Goal: Information Seeking & Learning: Learn about a topic

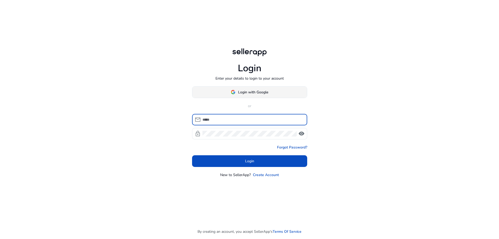
click at [260, 90] on span "Login with Google" at bounding box center [253, 91] width 30 height 5
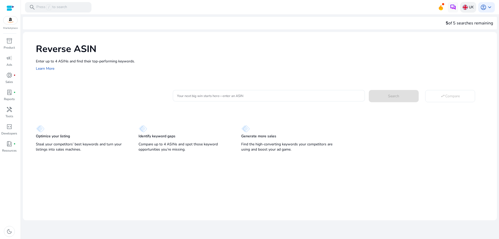
click at [469, 5] on p "UK" at bounding box center [471, 7] width 5 height 9
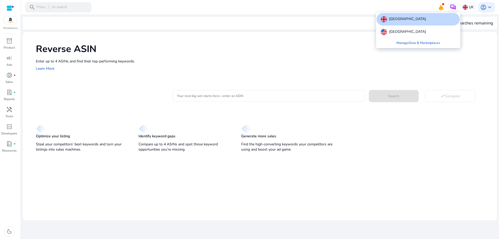
click at [404, 17] on p "[GEOGRAPHIC_DATA]" at bounding box center [407, 19] width 37 height 6
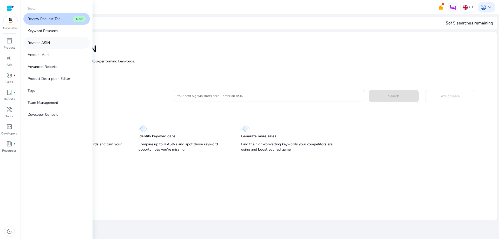
click at [42, 43] on p "Reverse ASIN" at bounding box center [39, 42] width 22 height 5
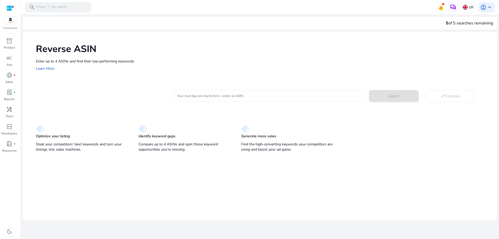
click at [206, 94] on input "Your next big win starts here—enter an ASIN" at bounding box center [268, 96] width 183 height 6
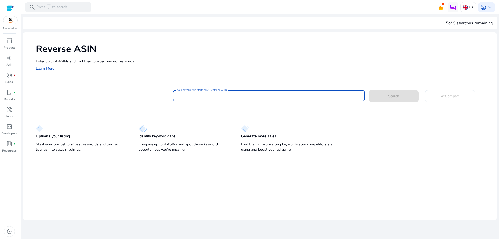
paste input "**********"
click at [399, 93] on span at bounding box center [394, 96] width 50 height 12
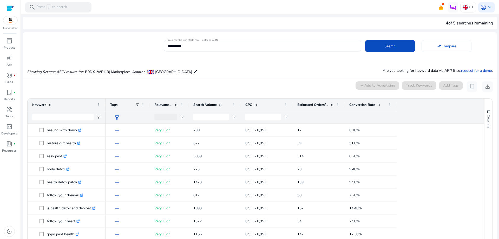
scroll to position [56, 0]
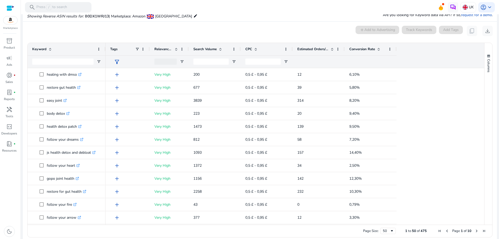
click at [165, 47] on span "Relevance Score" at bounding box center [163, 49] width 18 height 5
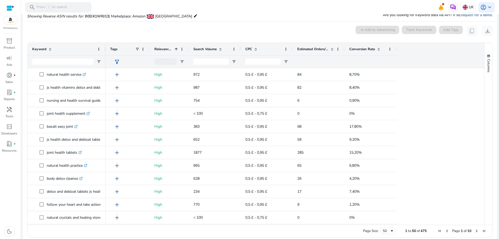
click at [165, 47] on span "Relevance Score" at bounding box center [163, 49] width 18 height 5
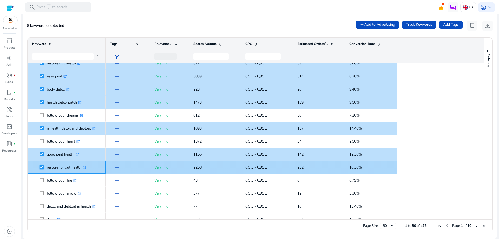
scroll to position [26, 0]
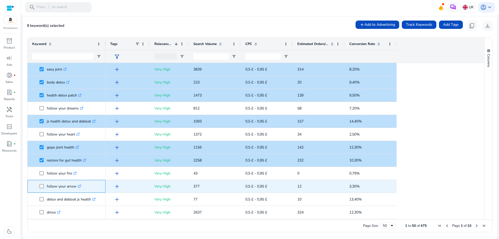
drag, startPoint x: 76, startPoint y: 185, endPoint x: 48, endPoint y: 185, distance: 27.6
click at [48, 185] on p "follow your arrow .st0{fill:#2c8af8}" at bounding box center [64, 186] width 34 height 11
click at [51, 185] on p "follow your arrow .st0{fill:#2c8af8}" at bounding box center [64, 186] width 34 height 11
drag, startPoint x: 47, startPoint y: 185, endPoint x: 76, endPoint y: 186, distance: 29.1
click at [76, 186] on p "follow your arrow .st0{fill:#2c8af8}" at bounding box center [64, 186] width 34 height 11
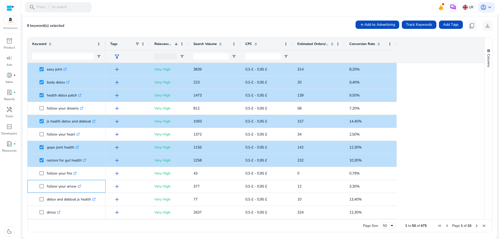
click at [73, 176] on div at bounding box center [73, 176] width 0 height 0
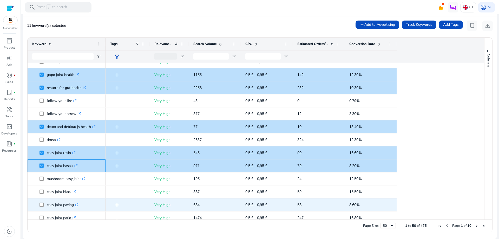
scroll to position [0, 0]
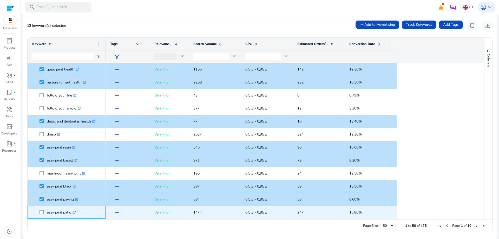
click at [39, 212] on span "easy joint patio .st0{fill:#2c8af8}" at bounding box center [66, 212] width 69 height 11
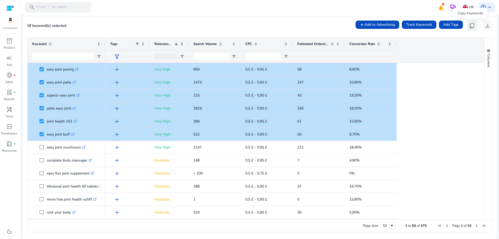
click at [470, 24] on span "content_copy" at bounding box center [472, 26] width 6 height 6
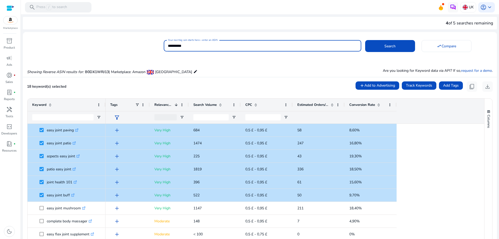
click at [192, 47] on input "**********" at bounding box center [262, 46] width 189 height 6
paste input
type input "**********"
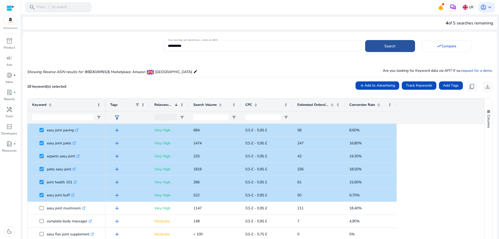
click at [400, 48] on span at bounding box center [390, 46] width 50 height 12
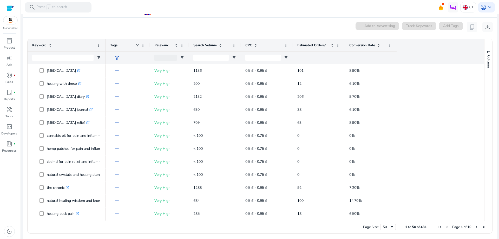
scroll to position [61, 0]
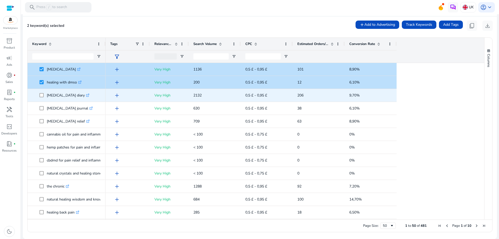
click at [44, 95] on span at bounding box center [43, 95] width 7 height 11
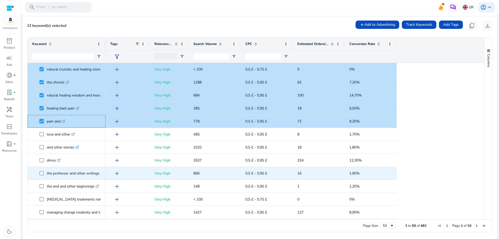
scroll to position [130, 0]
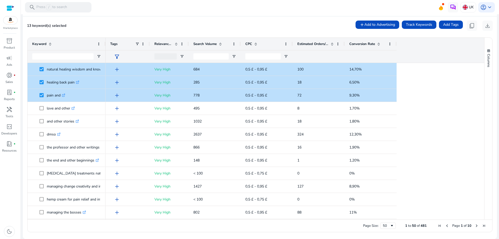
click at [159, 44] on span "Relevance Score" at bounding box center [163, 44] width 18 height 5
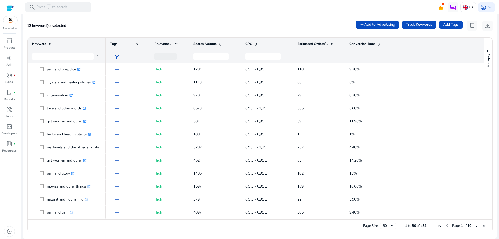
click at [160, 42] on span "Relevance Score" at bounding box center [163, 44] width 18 height 5
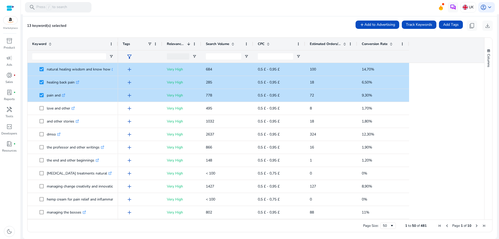
drag, startPoint x: 105, startPoint y: 43, endPoint x: 117, endPoint y: 45, distance: 12.6
click at [117, 45] on div at bounding box center [118, 44] width 2 height 12
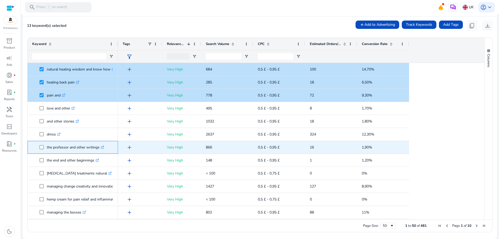
drag, startPoint x: 47, startPoint y: 148, endPoint x: 99, endPoint y: 145, distance: 51.5
click at [99, 145] on p "the professor and other writings .st0{fill:#2c8af8}" at bounding box center [75, 147] width 57 height 11
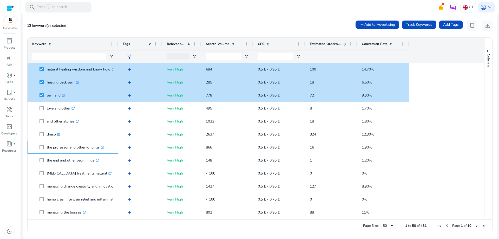
click at [95, 137] on div at bounding box center [95, 137] width 0 height 0
click at [110, 0] on div "Close" at bounding box center [249, 0] width 499 height 0
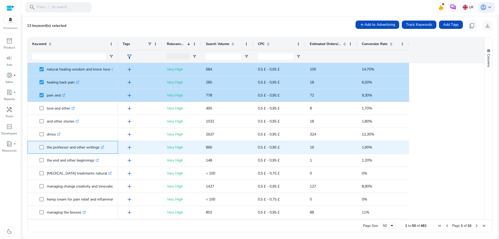
click at [77, 146] on p "the professor and other writings .st0{fill:#2c8af8}" at bounding box center [75, 147] width 57 height 11
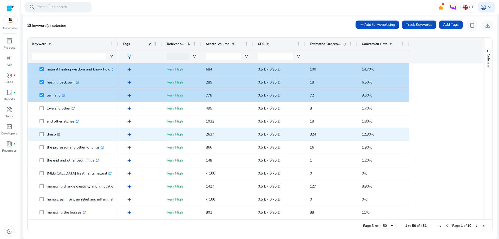
click at [34, 131] on span "dmso .st0{fill:#2c8af8}" at bounding box center [72, 134] width 81 height 11
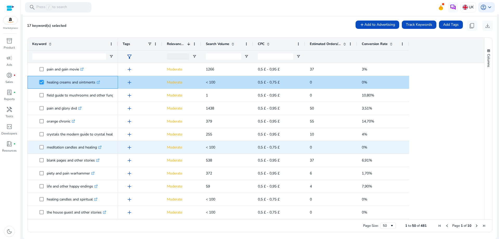
scroll to position [416, 0]
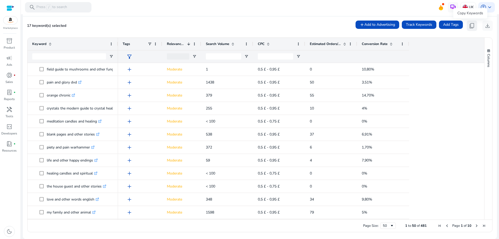
click at [470, 23] on span "content_copy" at bounding box center [472, 26] width 6 height 6
click at [470, 24] on span "content_copy" at bounding box center [472, 26] width 6 height 6
